Goal: Transaction & Acquisition: Purchase product/service

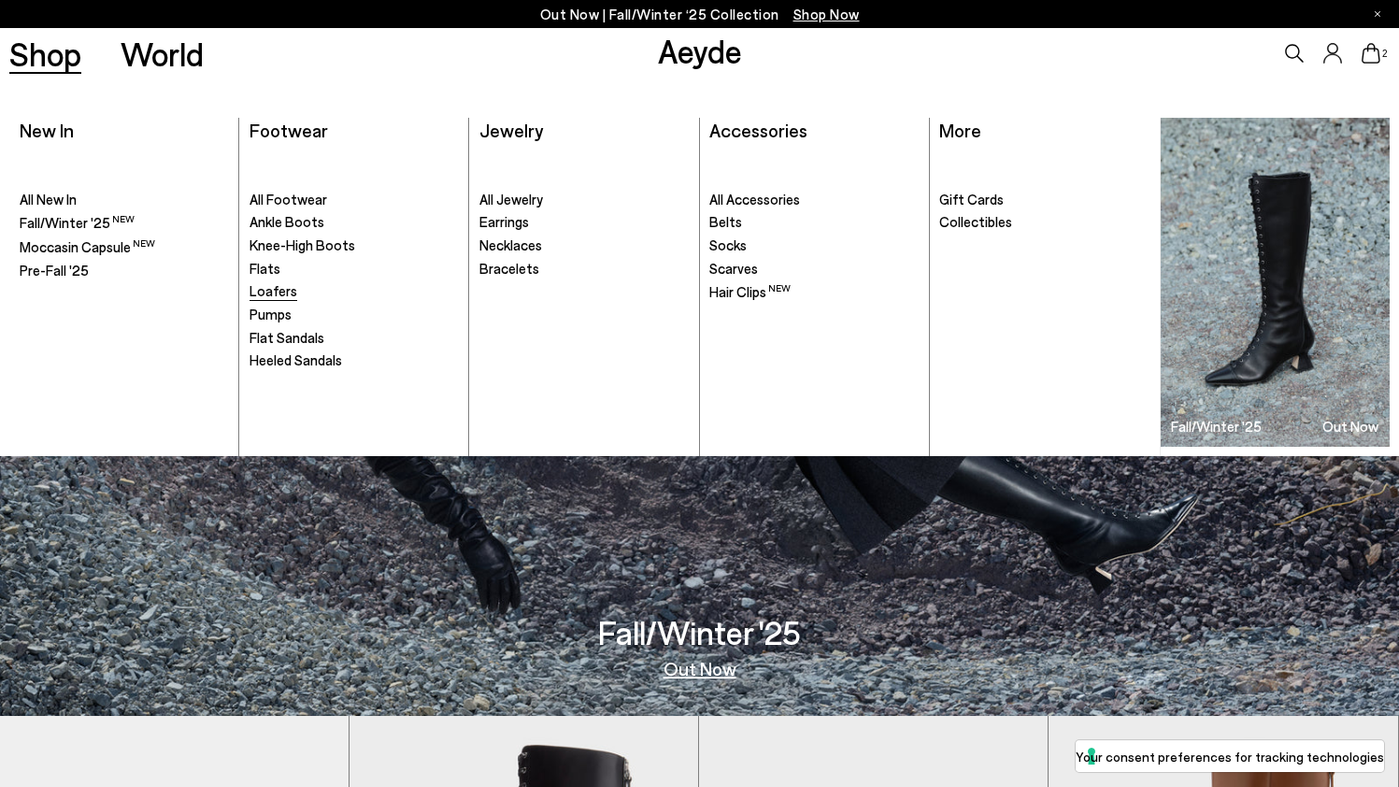
click at [266, 286] on span "Loafers" at bounding box center [274, 290] width 48 height 17
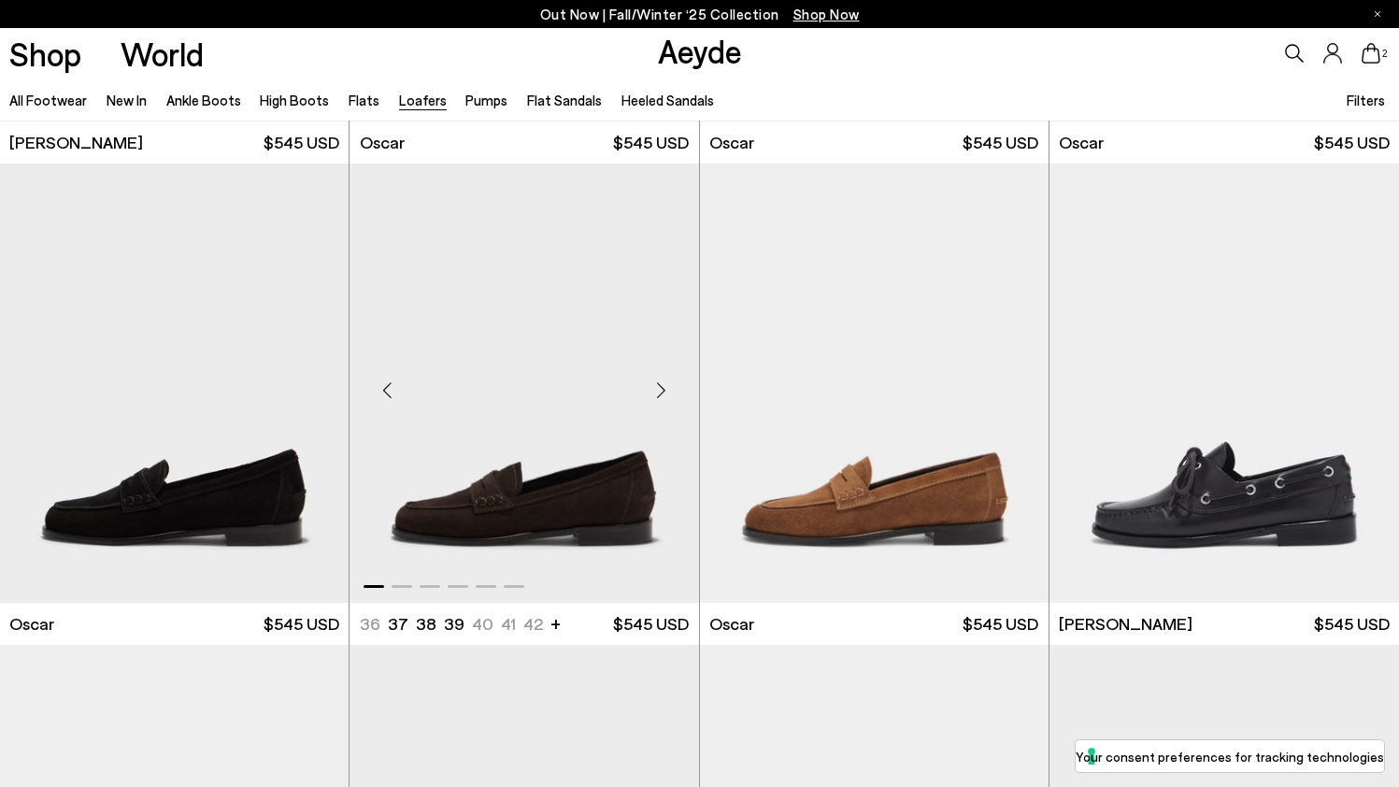
scroll to position [1918, 0]
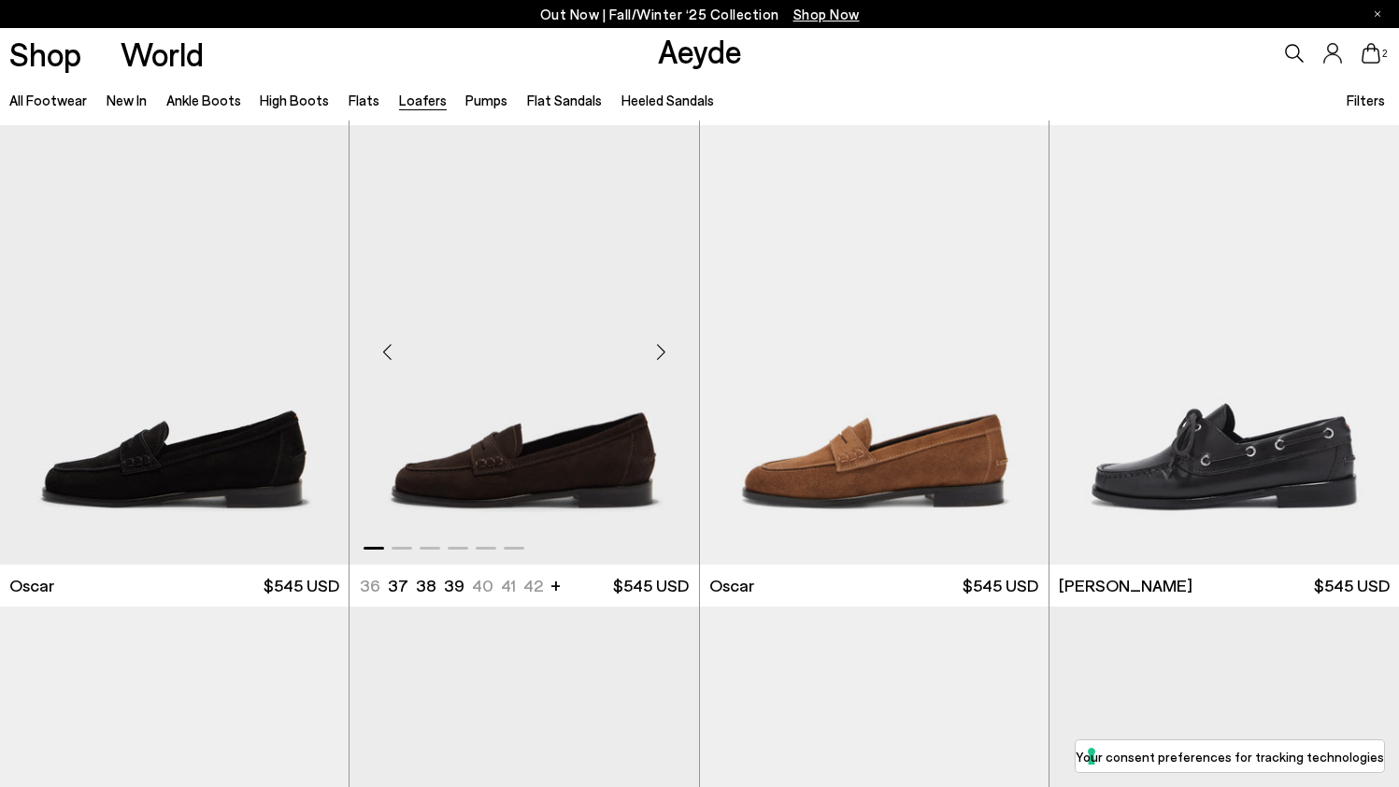
click at [662, 352] on div "Next slide" at bounding box center [662, 352] width 56 height 56
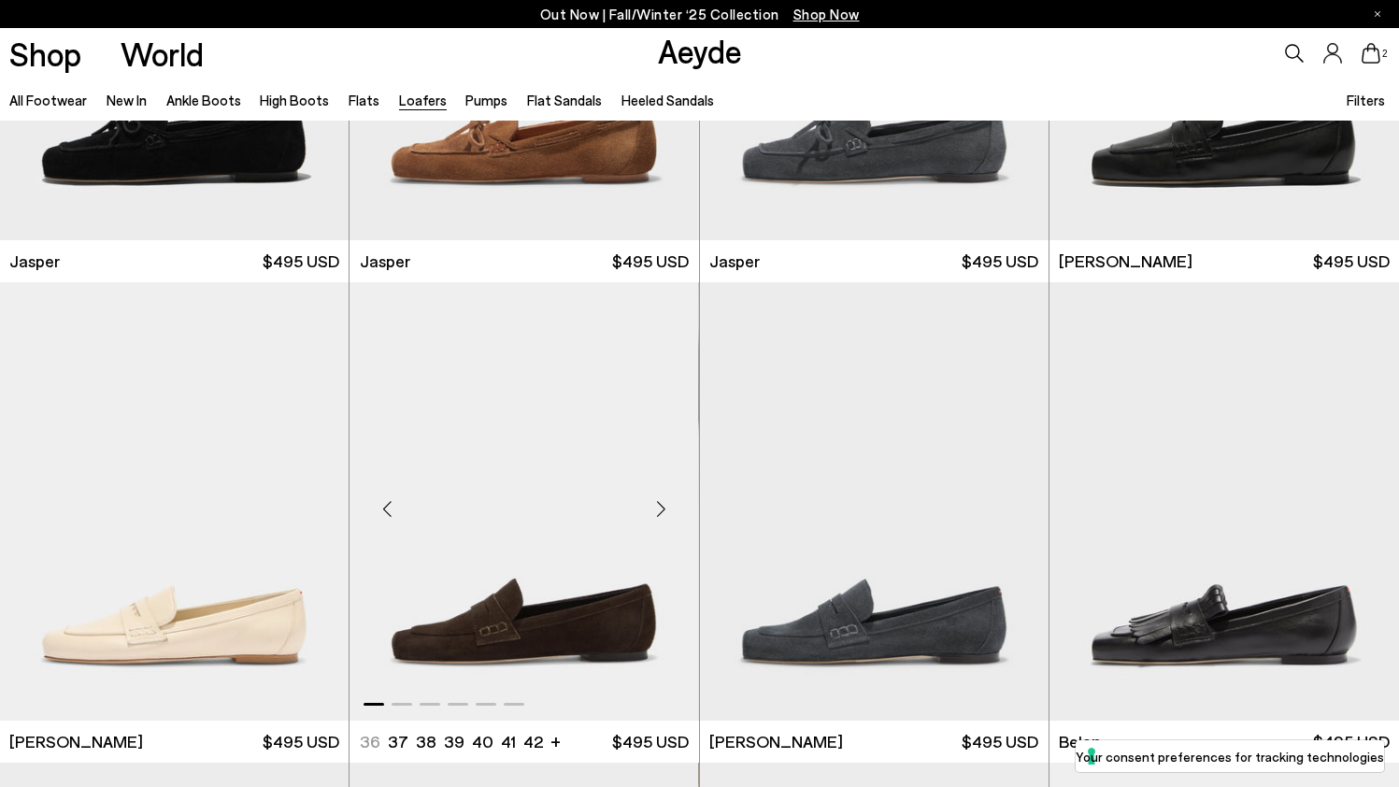
scroll to position [380, 0]
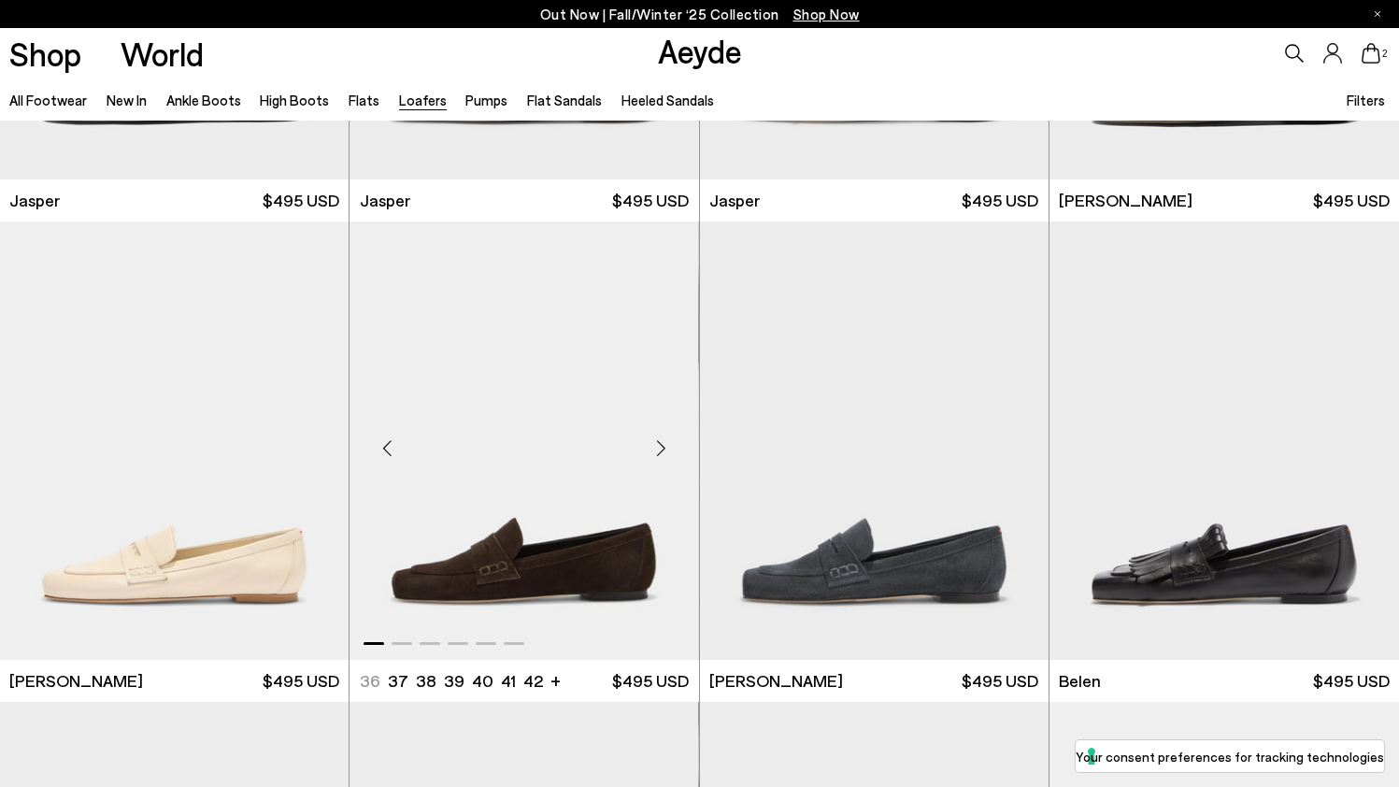
click at [663, 456] on div "Next slide" at bounding box center [662, 448] width 56 height 56
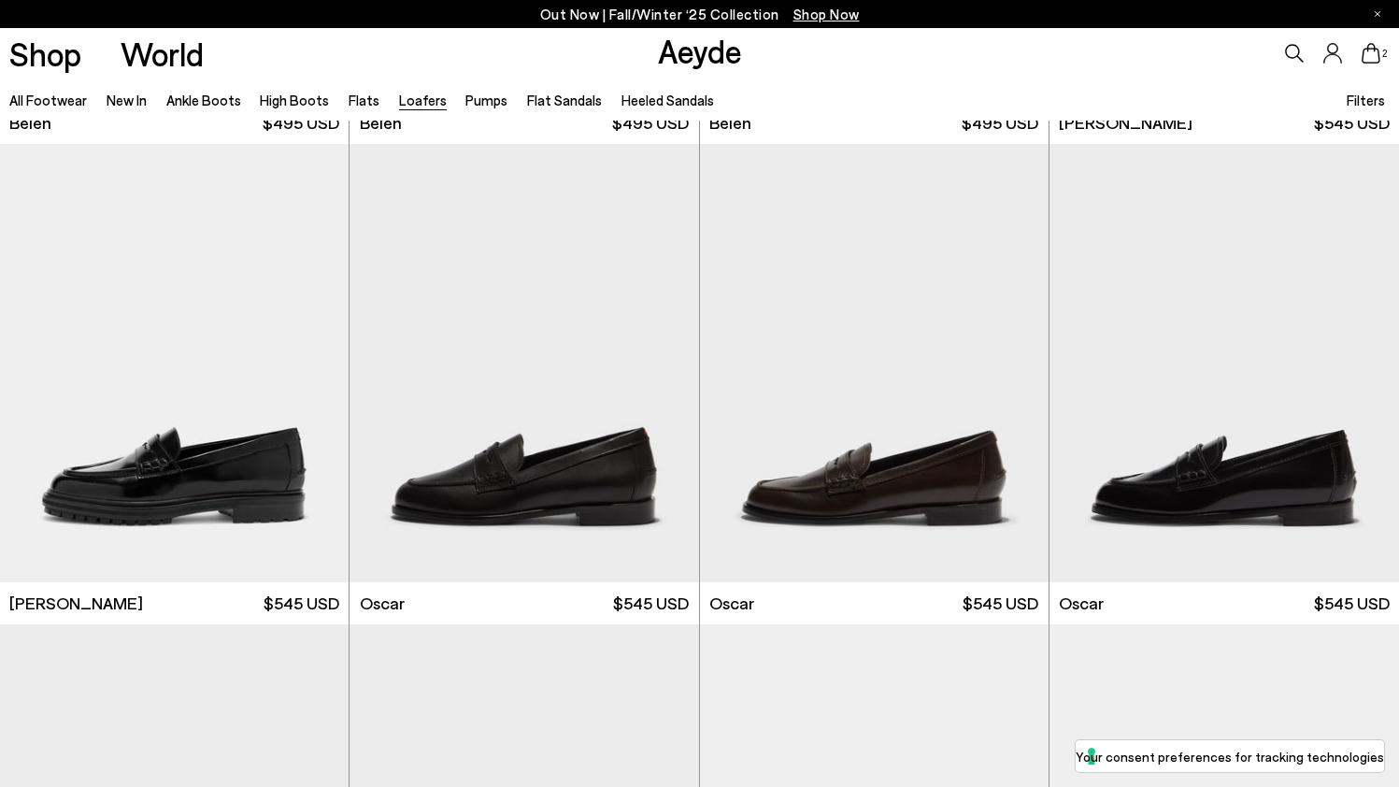
scroll to position [1413, 0]
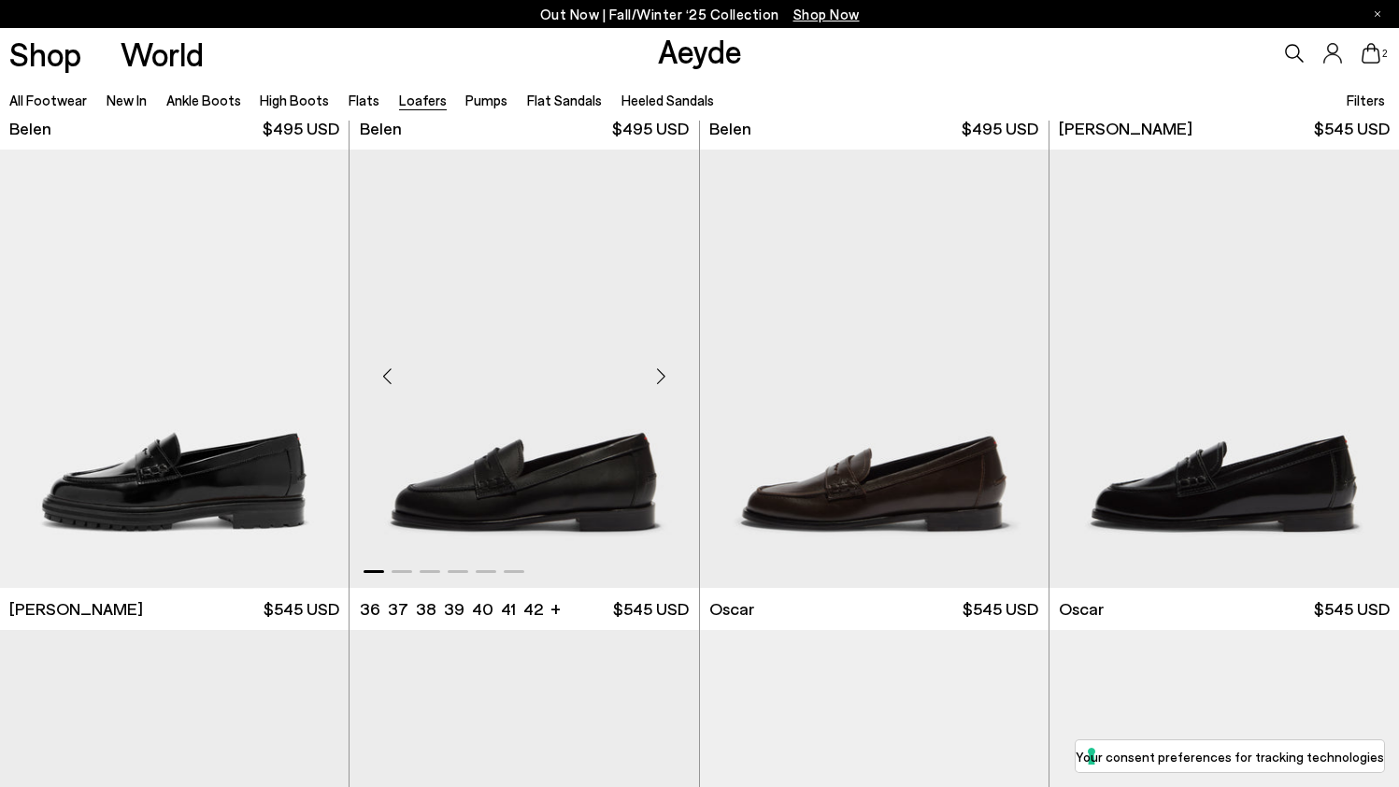
click at [656, 374] on div "Next slide" at bounding box center [662, 377] width 56 height 56
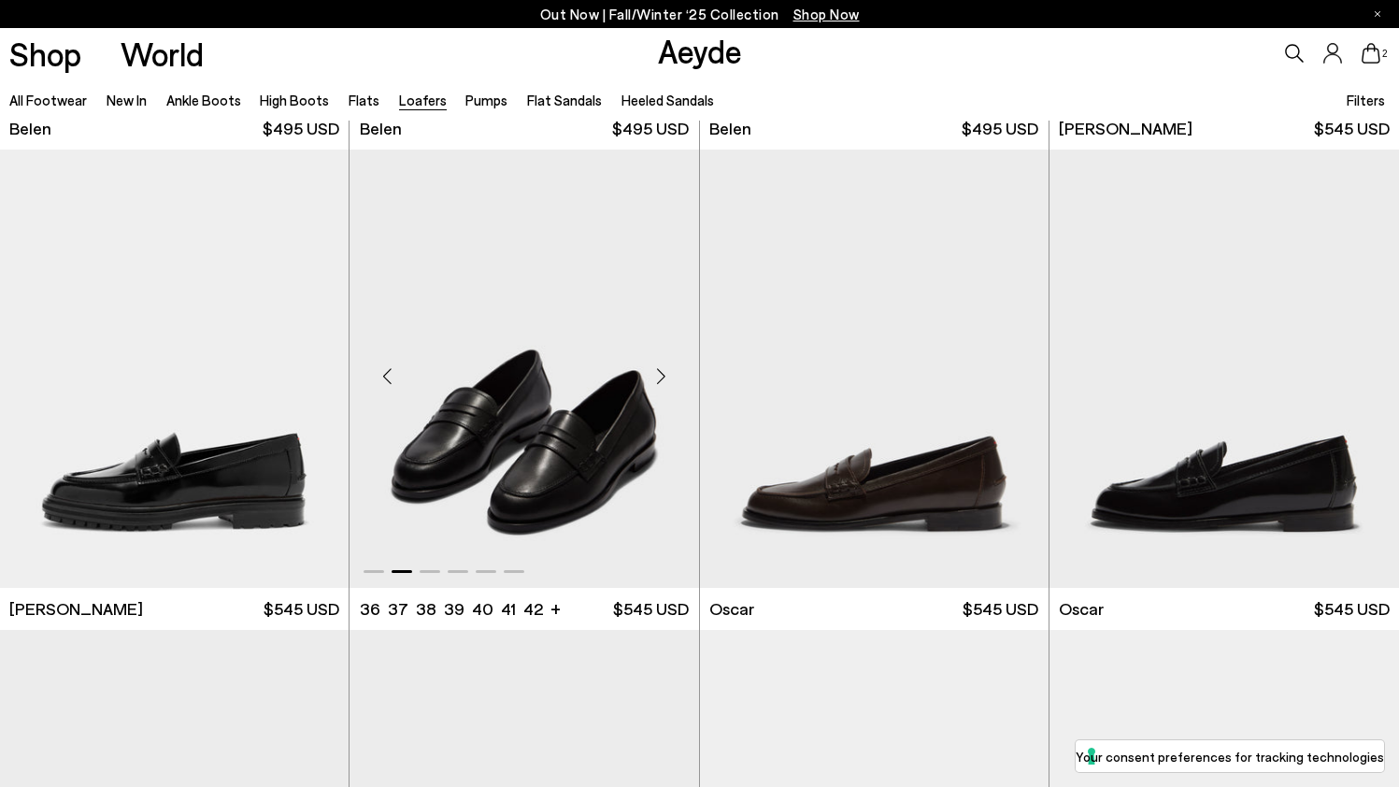
click at [656, 374] on div "Next slide" at bounding box center [662, 377] width 56 height 56
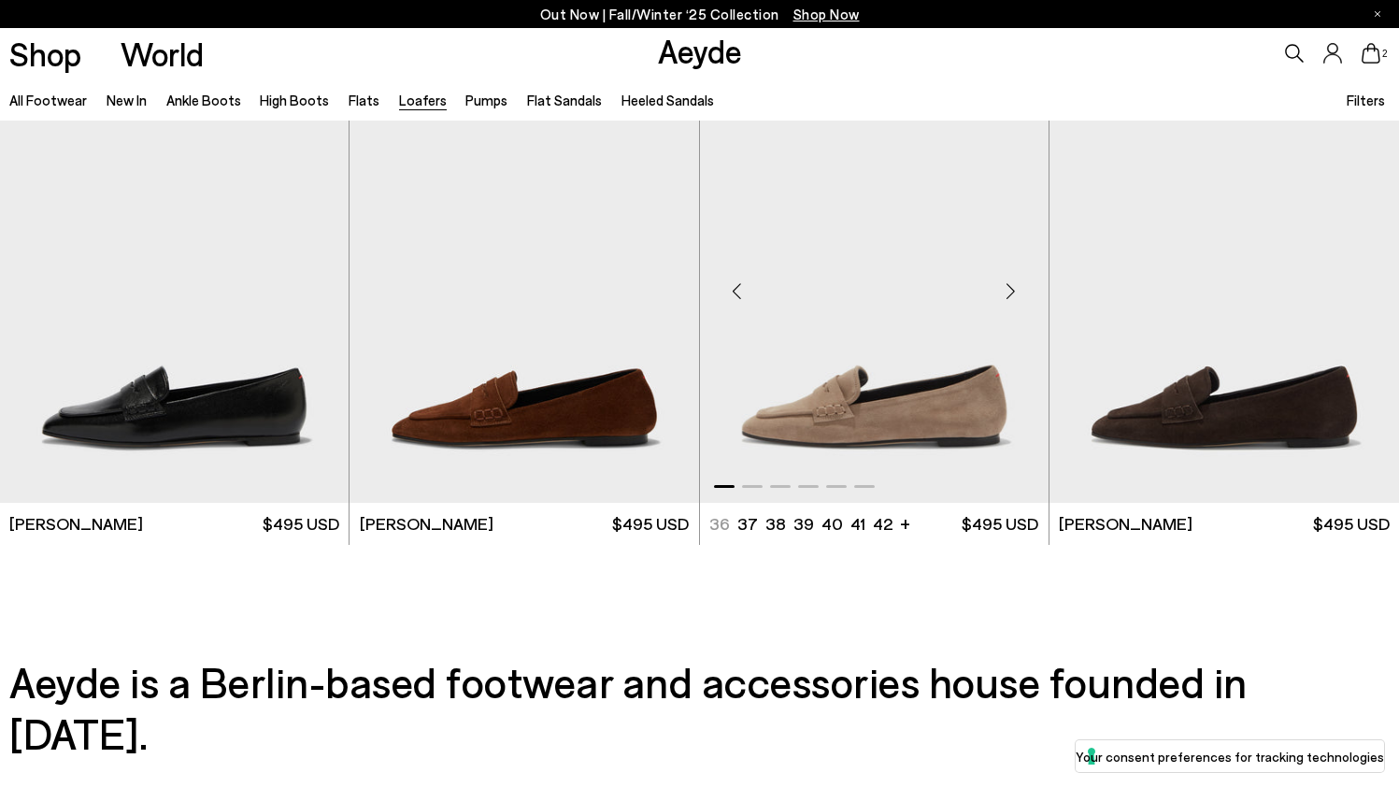
scroll to position [3421, 0]
click at [664, 294] on div "Next slide" at bounding box center [662, 292] width 56 height 56
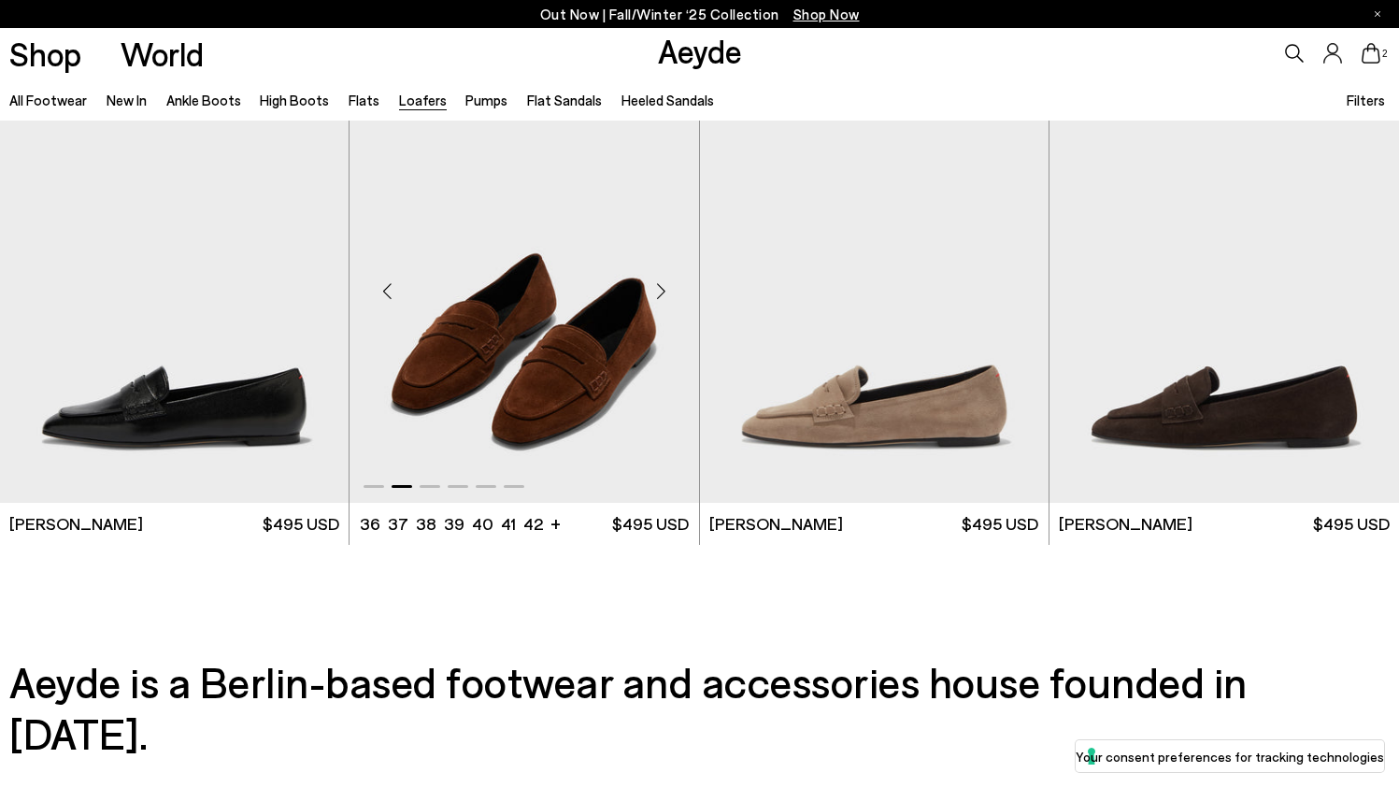
click at [664, 294] on div "Next slide" at bounding box center [662, 292] width 56 height 56
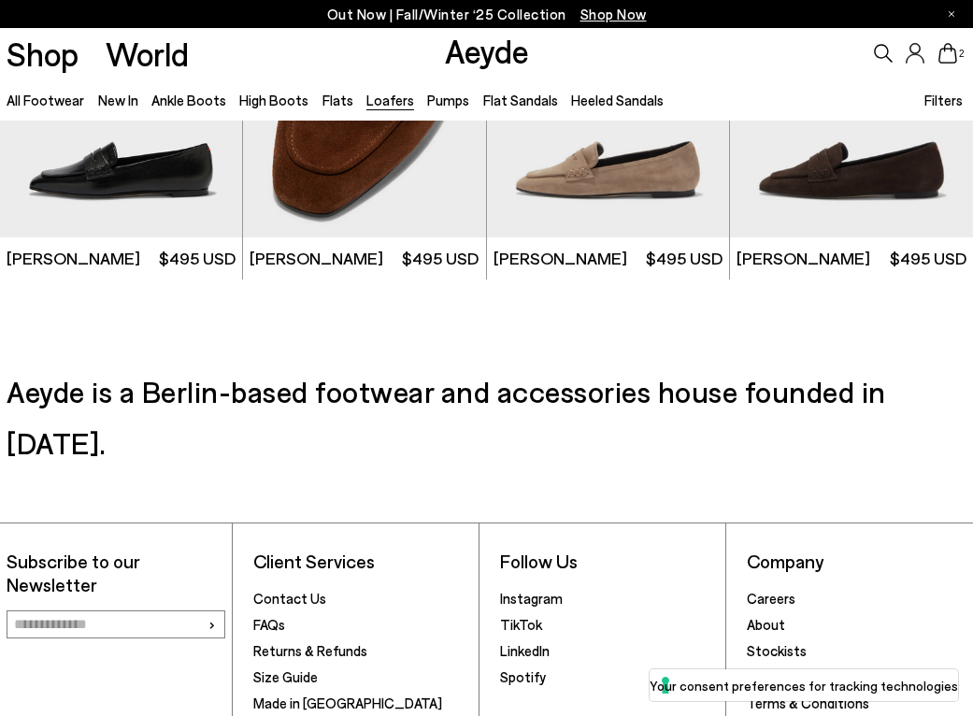
scroll to position [2625, 0]
